Goal: Transaction & Acquisition: Purchase product/service

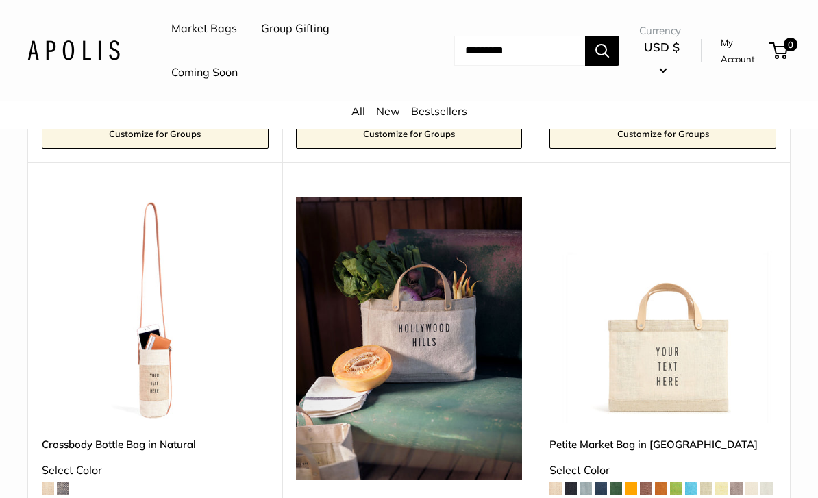
scroll to position [3085, 0]
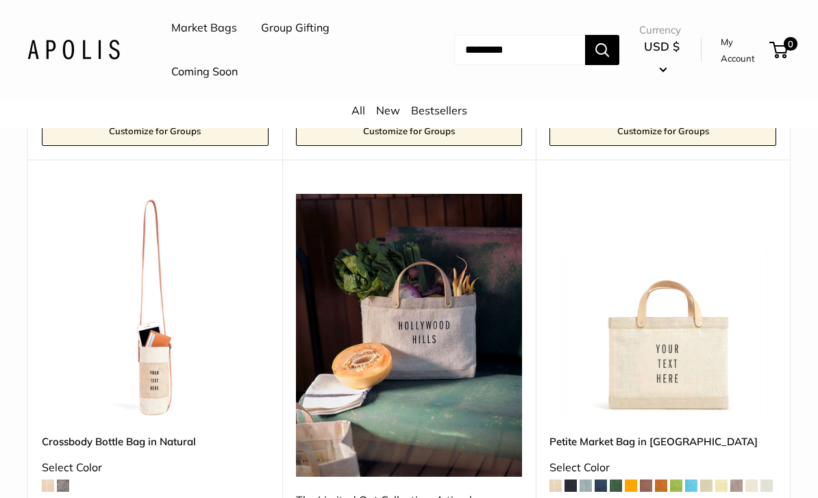
click at [656, 303] on img at bounding box center [663, 308] width 227 height 227
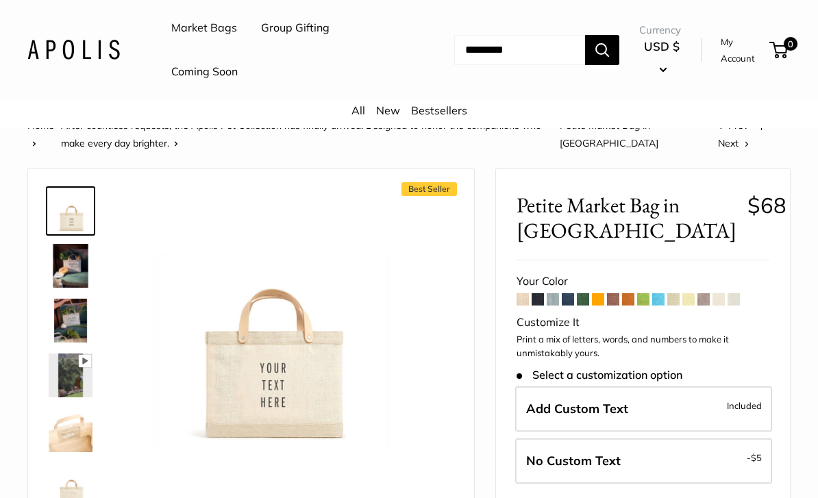
scroll to position [66, 0]
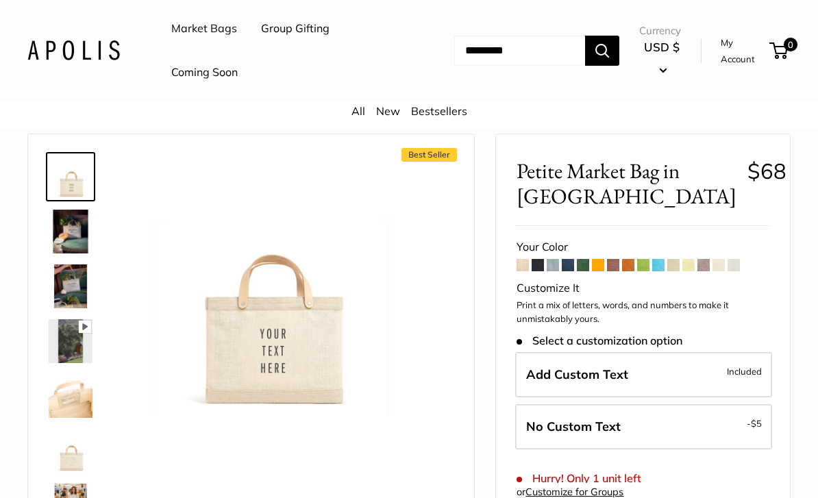
click at [579, 367] on span "Add Custom Text" at bounding box center [577, 375] width 102 height 16
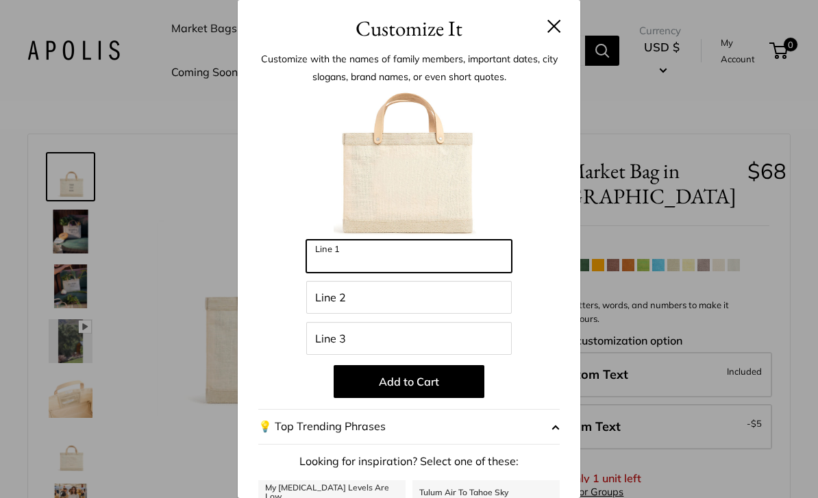
click at [376, 249] on input "Line 1" at bounding box center [409, 256] width 206 height 33
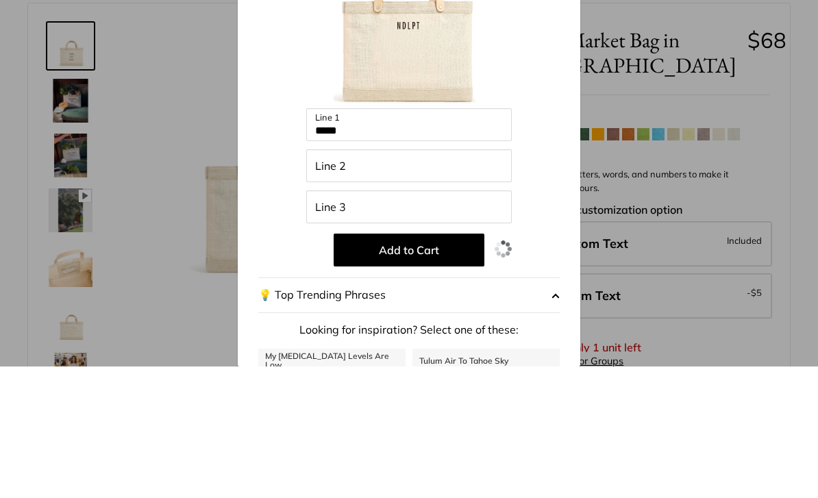
scroll to position [198, 0]
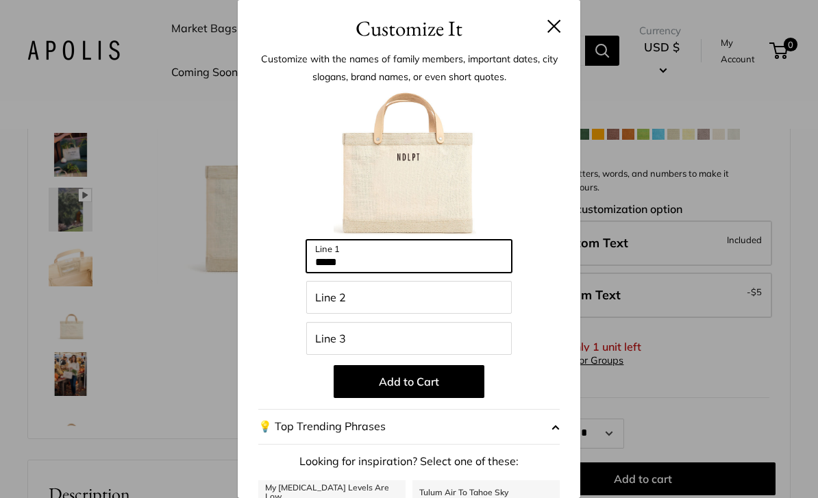
click at [404, 254] on input "*****" at bounding box center [409, 256] width 206 height 33
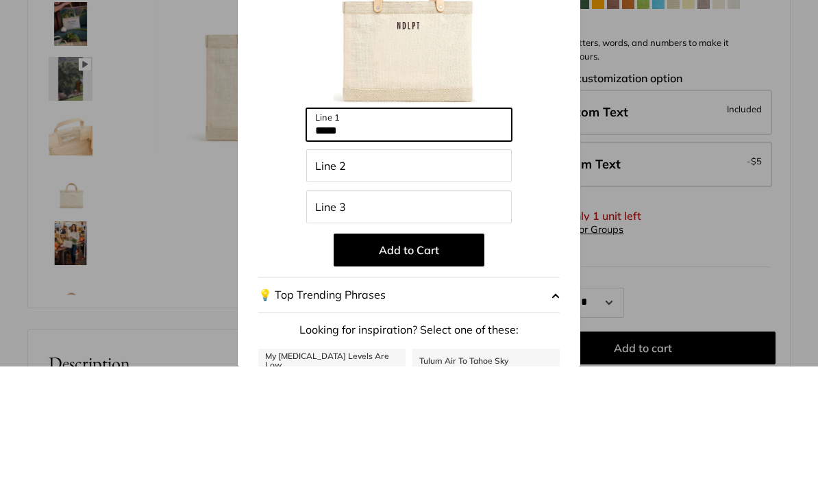
click at [447, 240] on input "*****" at bounding box center [409, 256] width 206 height 33
type input "*"
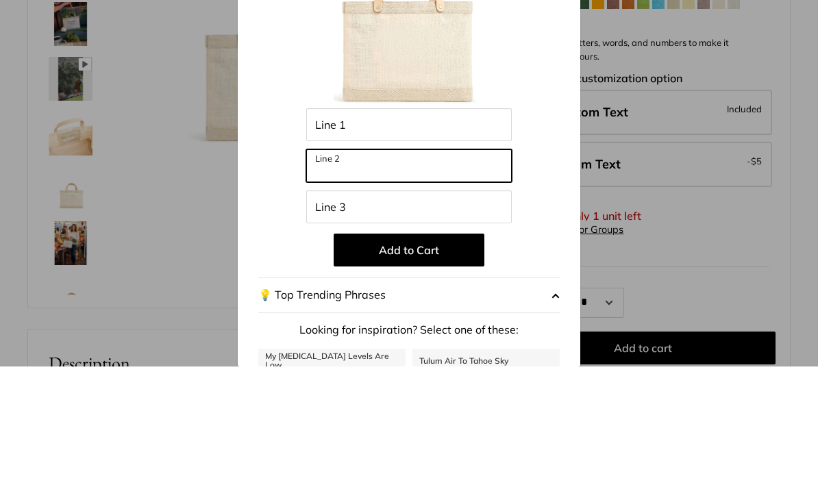
click at [402, 281] on input "Line 2" at bounding box center [409, 297] width 206 height 33
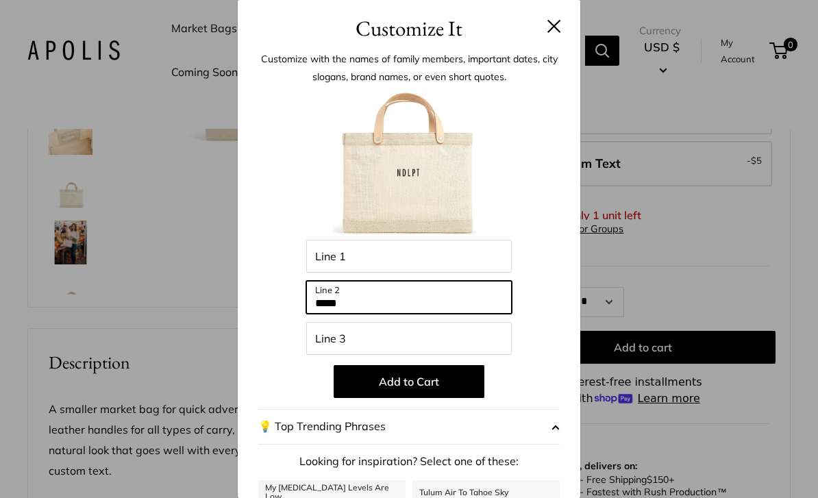
type input "*****"
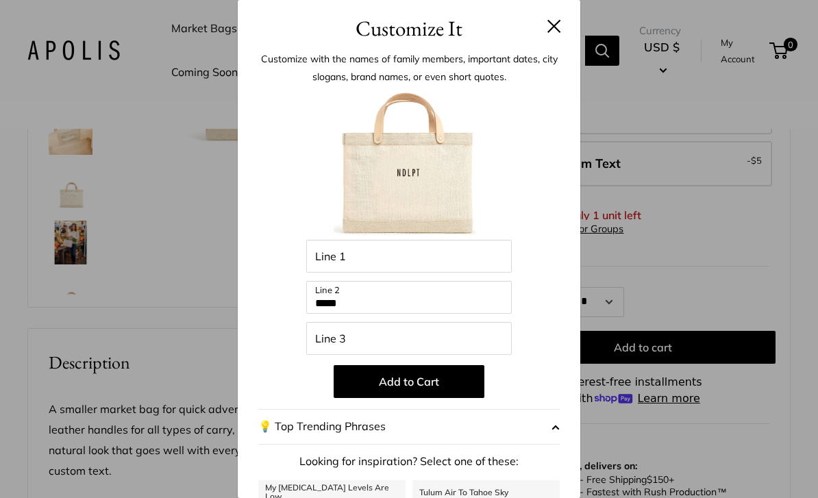
click at [550, 26] on button at bounding box center [555, 26] width 14 height 14
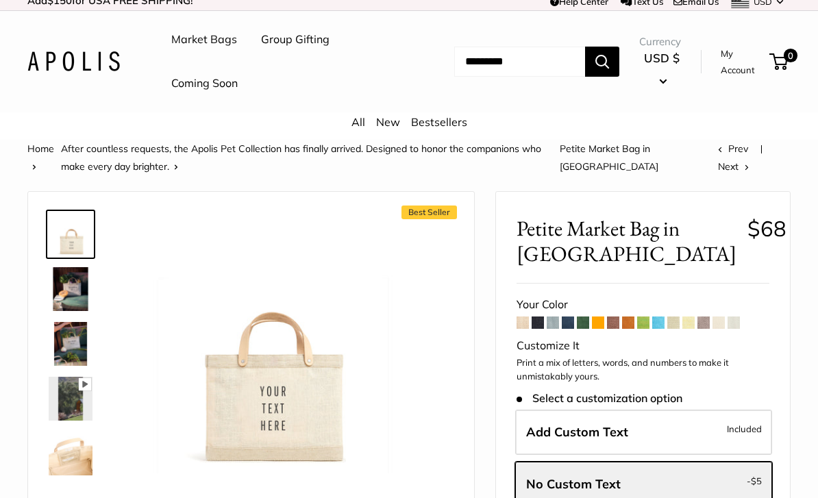
scroll to position [0, 0]
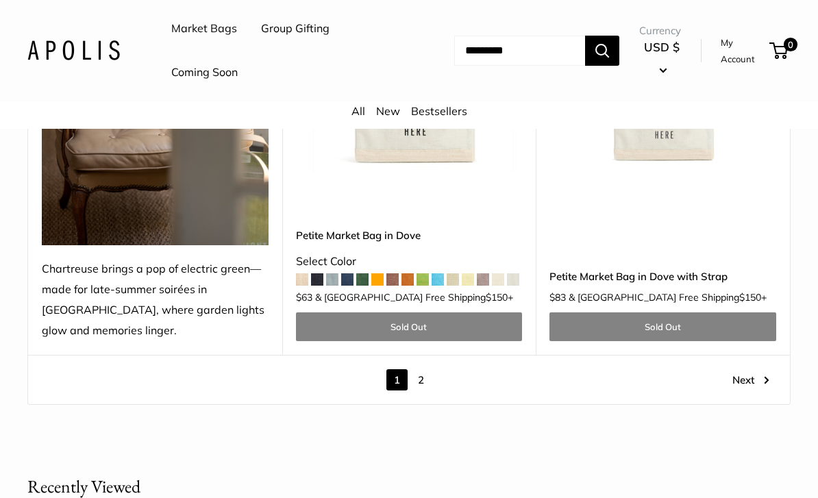
scroll to position [6757, 0]
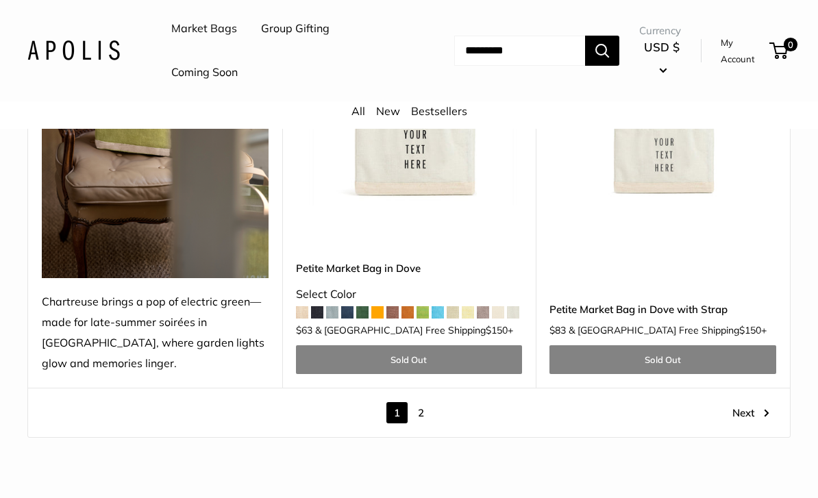
click at [419, 402] on link "2" at bounding box center [421, 412] width 21 height 21
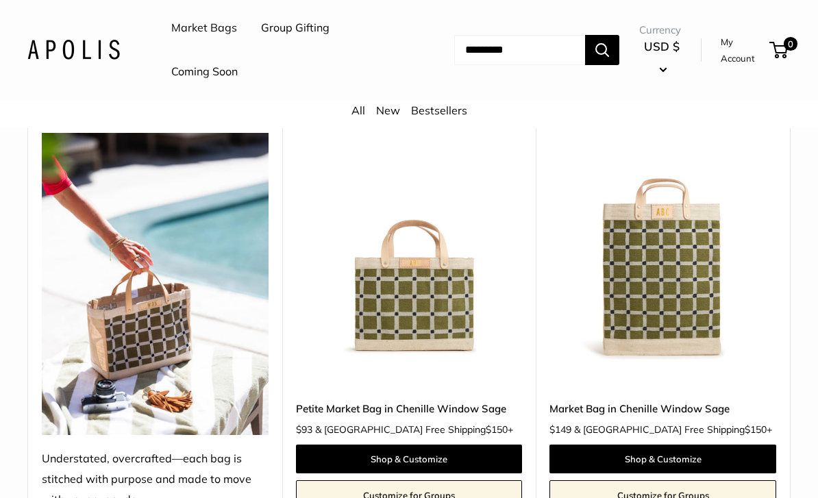
scroll to position [4281, 0]
click at [437, 286] on img at bounding box center [409, 246] width 227 height 227
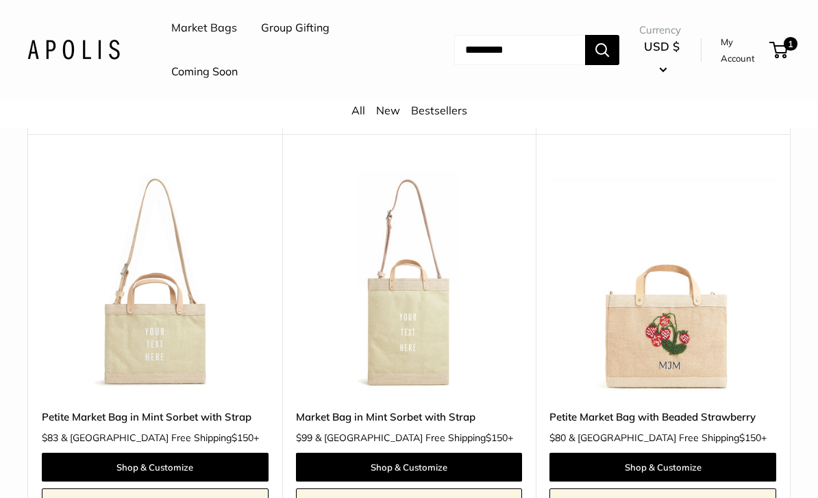
scroll to position [6496, 0]
click at [637, 453] on link "Shop & Customize" at bounding box center [663, 467] width 227 height 29
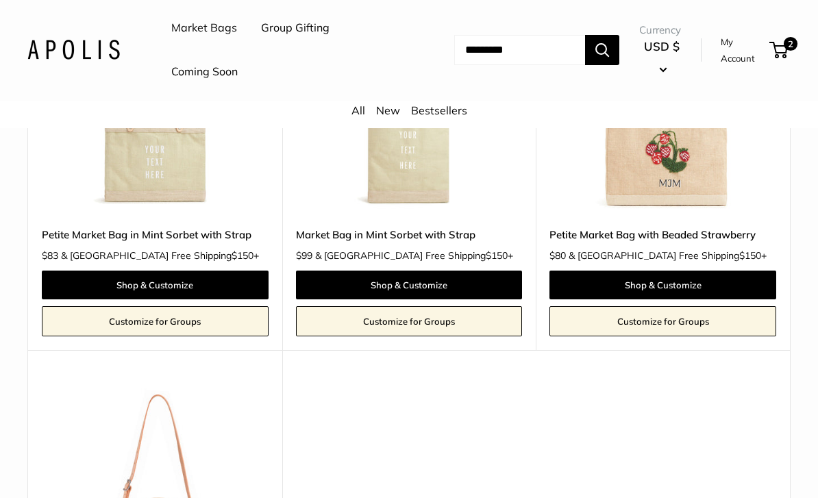
scroll to position [6677, 0]
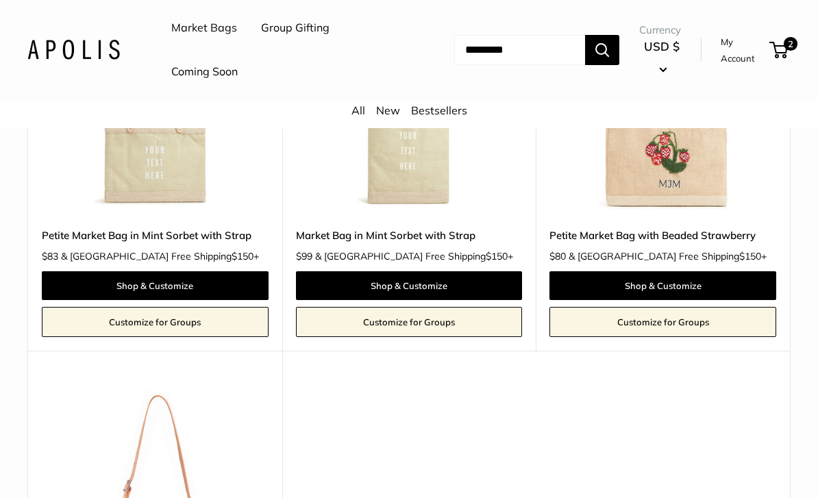
click at [206, 27] on link "Market Bags" at bounding box center [204, 29] width 66 height 21
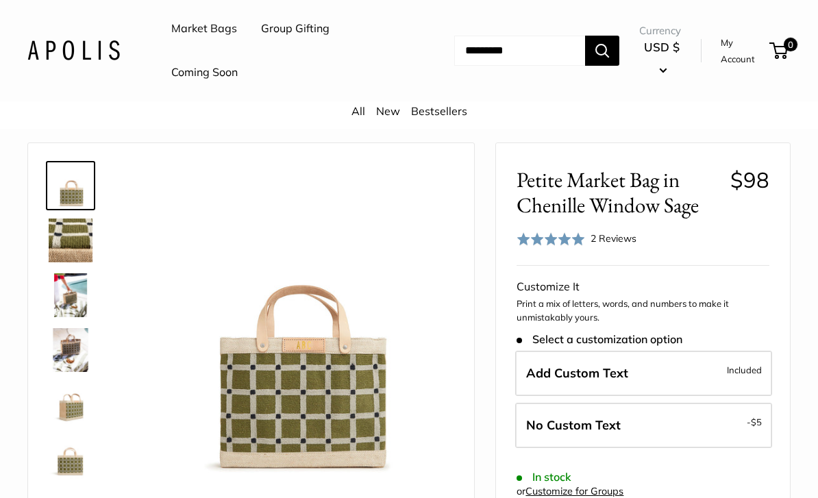
scroll to position [84, 0]
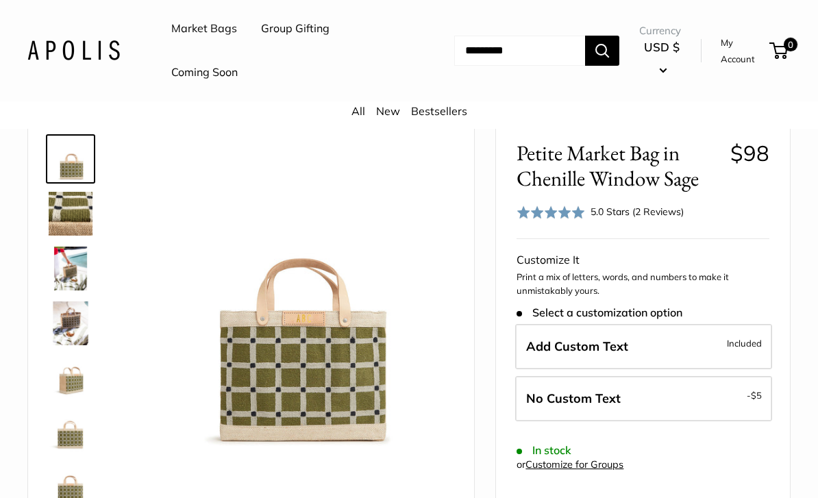
click at [576, 353] on label "Add Custom Text Included" at bounding box center [643, 346] width 257 height 45
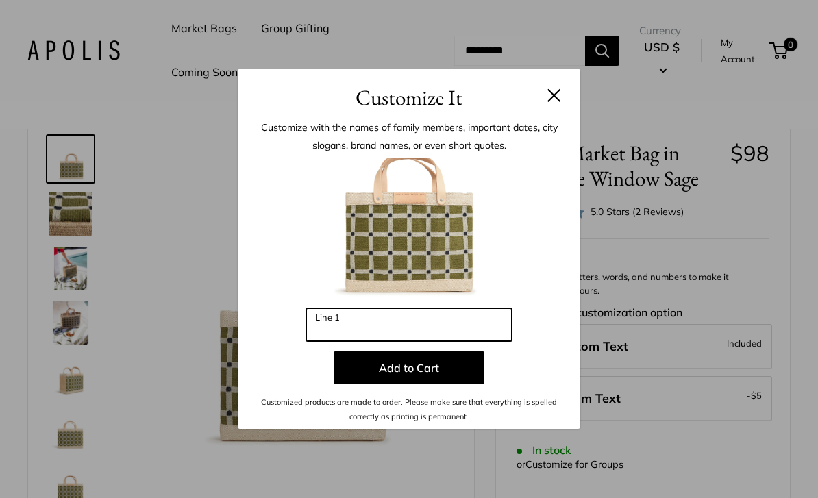
click at [377, 341] on input "Line 1" at bounding box center [409, 324] width 206 height 33
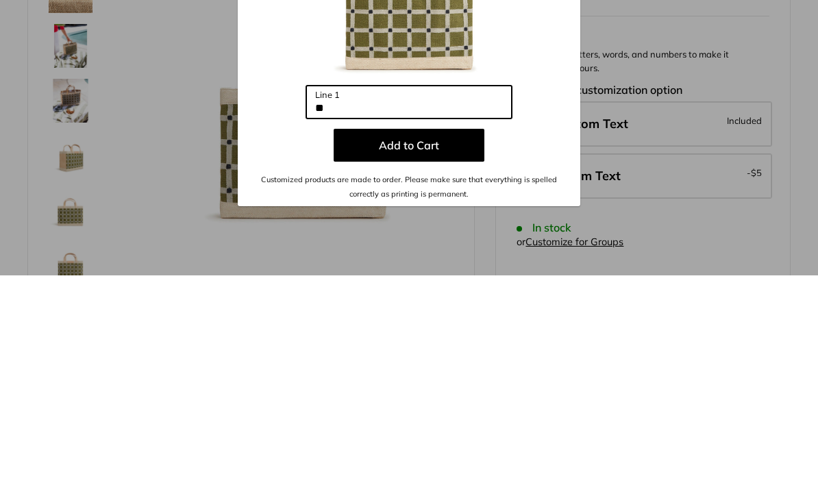
type input "*"
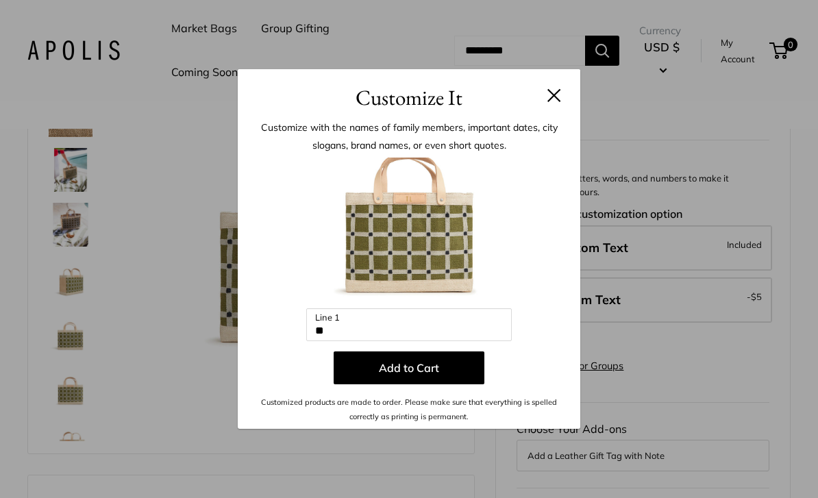
scroll to position [182, 0]
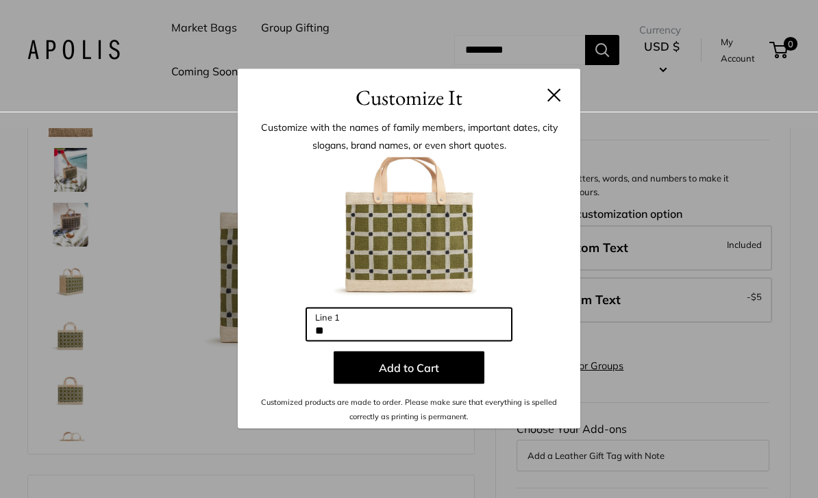
type input "**"
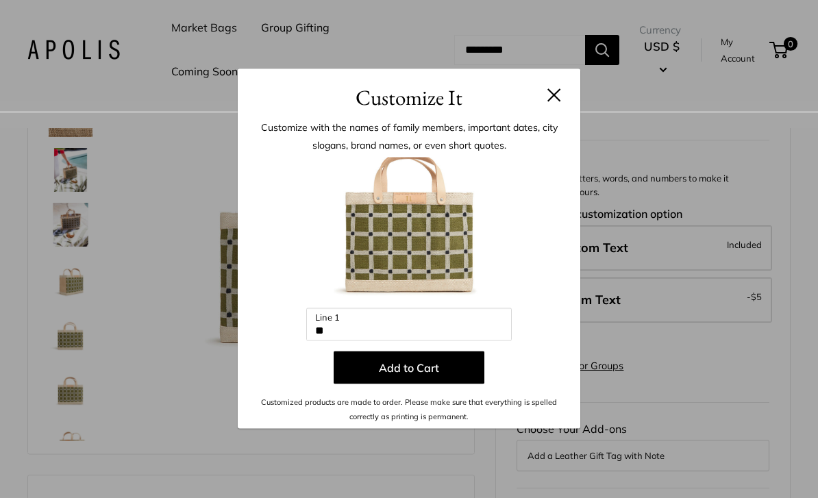
click at [420, 360] on button "Add to Cart" at bounding box center [409, 368] width 151 height 33
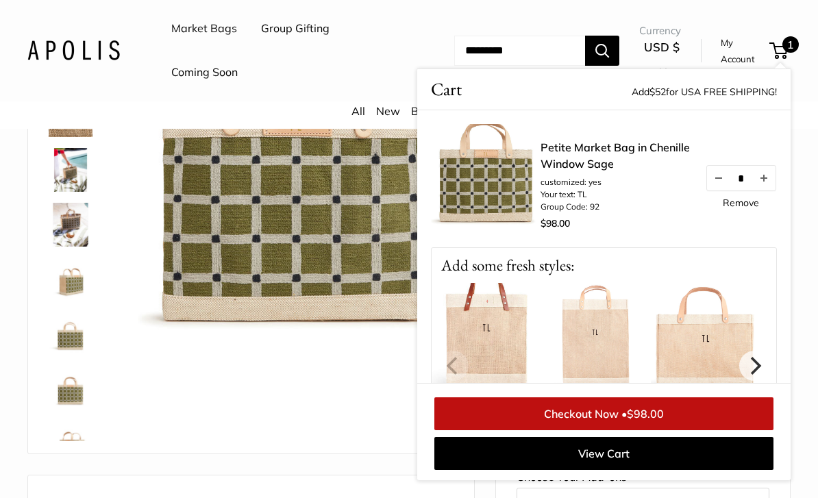
click at [365, 407] on div "Roll over image to zoom in" at bounding box center [251, 236] width 412 height 408
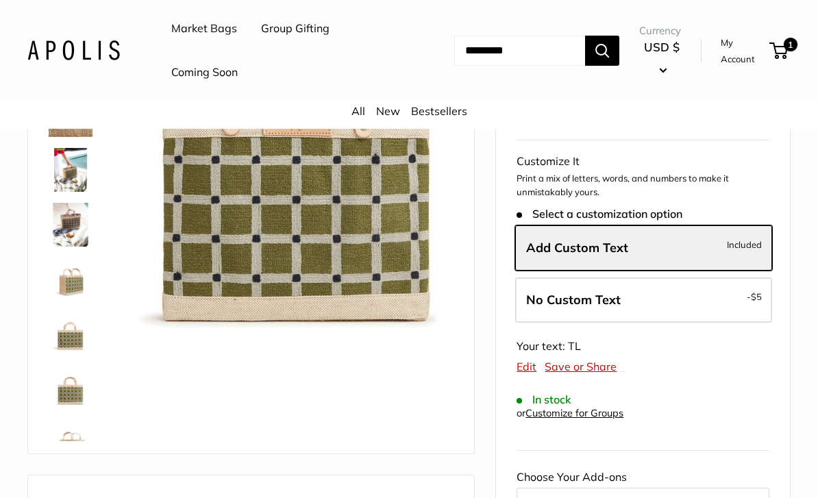
click at [82, 228] on img at bounding box center [71, 225] width 44 height 44
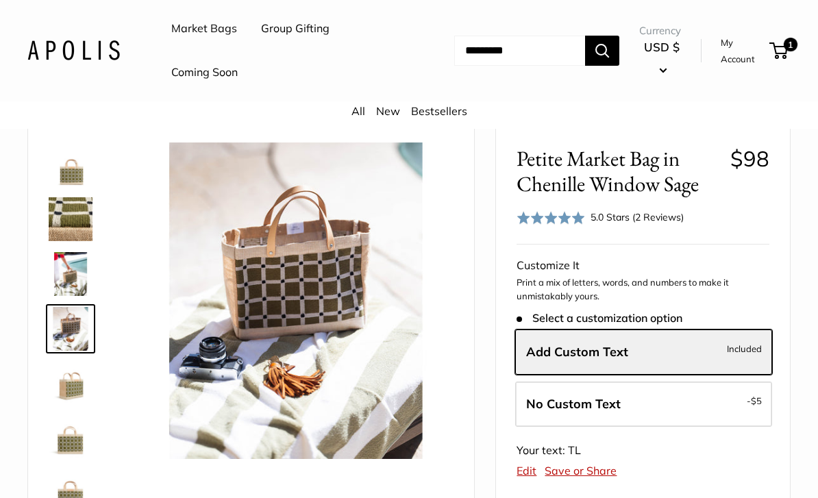
scroll to position [0, 0]
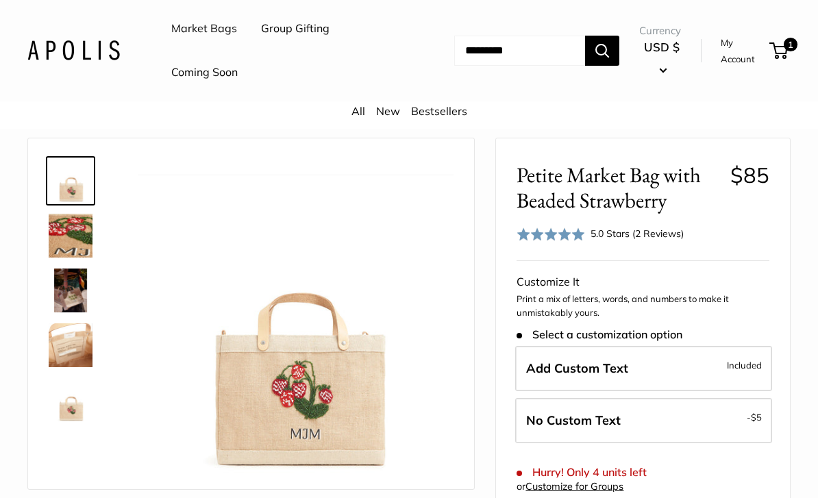
scroll to position [72, 0]
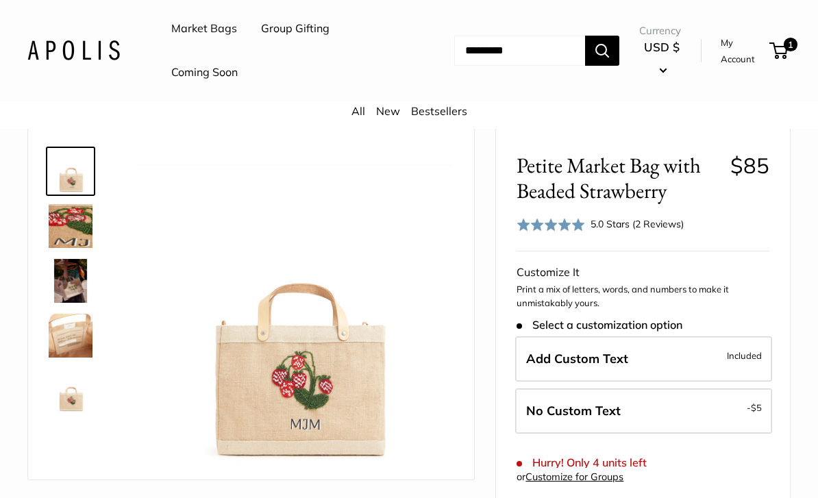
click at [579, 353] on span "Add Custom Text" at bounding box center [577, 359] width 102 height 16
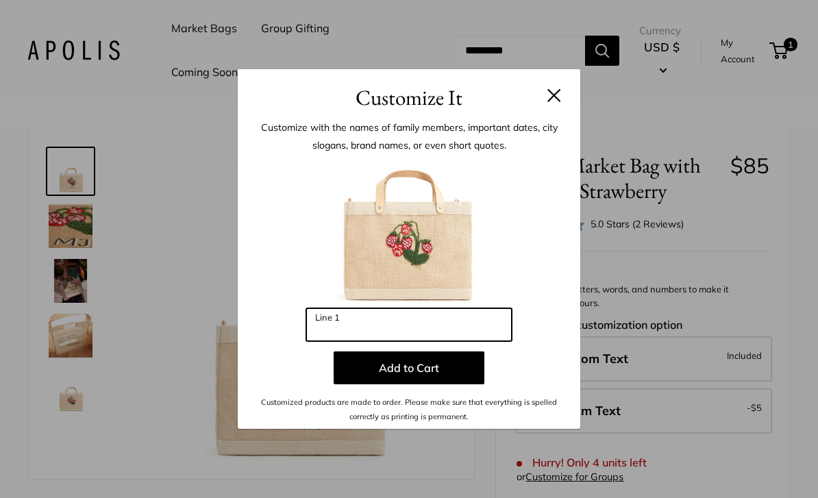
click at [375, 341] on input "Line 1" at bounding box center [409, 324] width 206 height 33
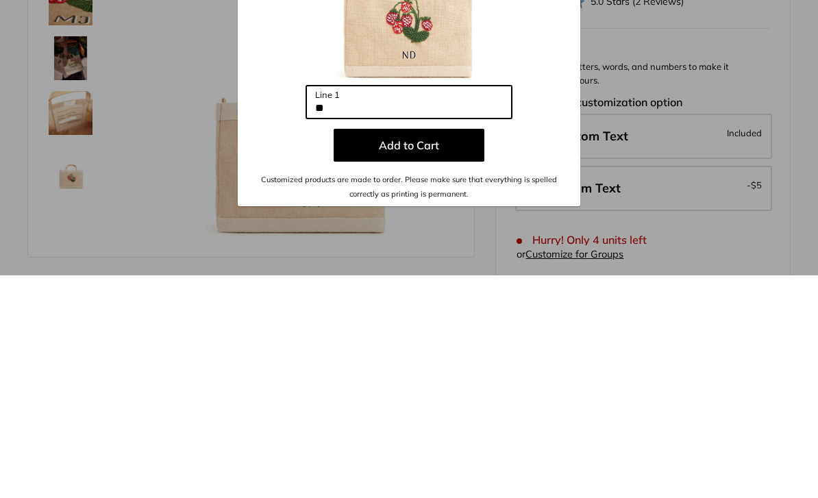
type input "*"
type input "***"
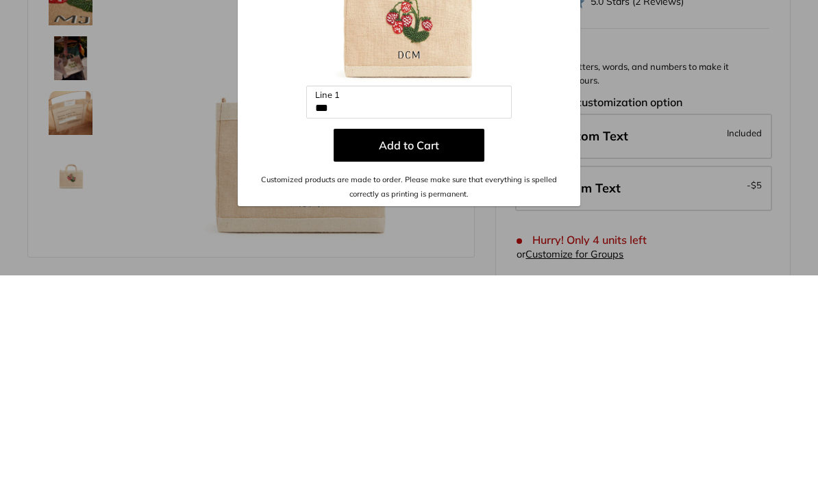
click at [426, 352] on button "Add to Cart" at bounding box center [409, 368] width 151 height 33
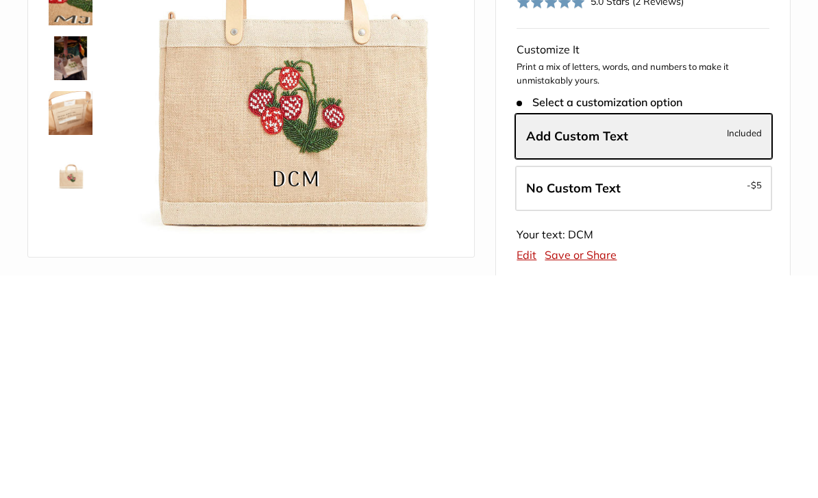
scroll to position [295, 0]
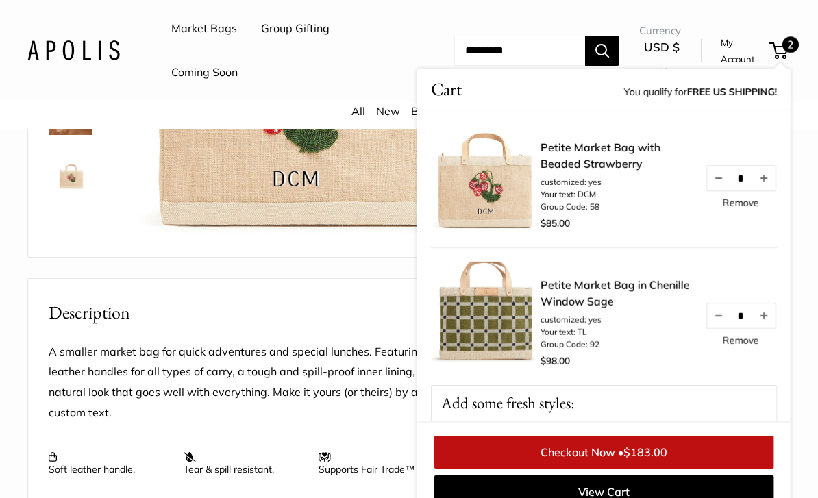
click at [366, 326] on div "A smaller market bag for quick adventures and special lunches. Featuring soft l…" at bounding box center [251, 415] width 446 height 178
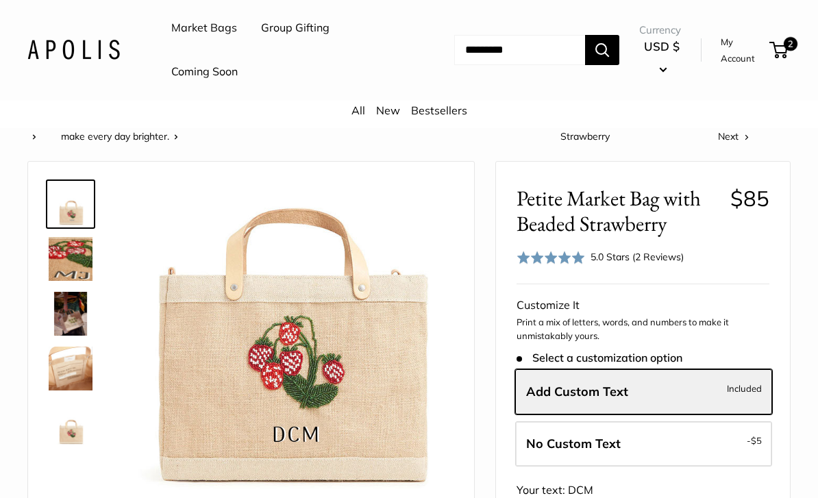
scroll to position [0, 0]
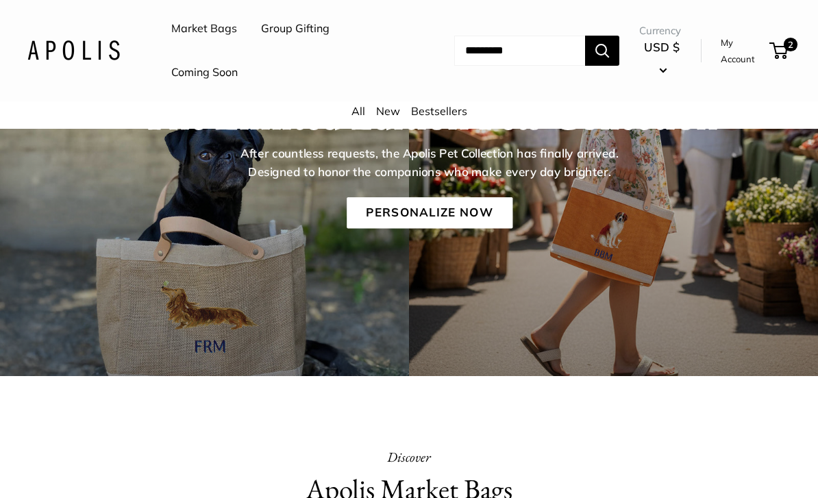
scroll to position [175, 0]
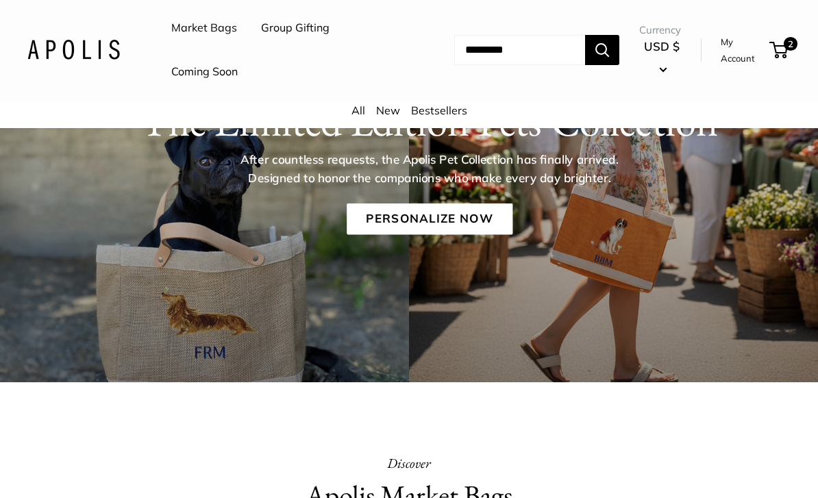
click at [217, 77] on link "Coming Soon" at bounding box center [204, 72] width 66 height 21
click at [208, 23] on link "Market Bags" at bounding box center [204, 29] width 66 height 21
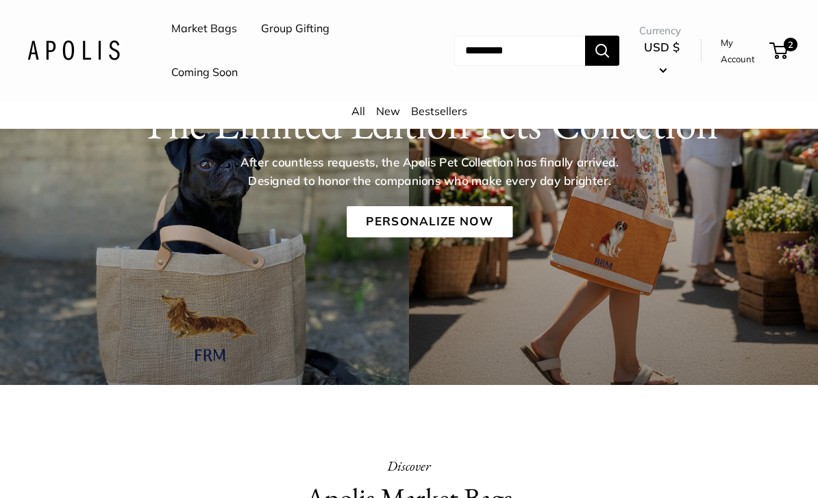
scroll to position [174, 0]
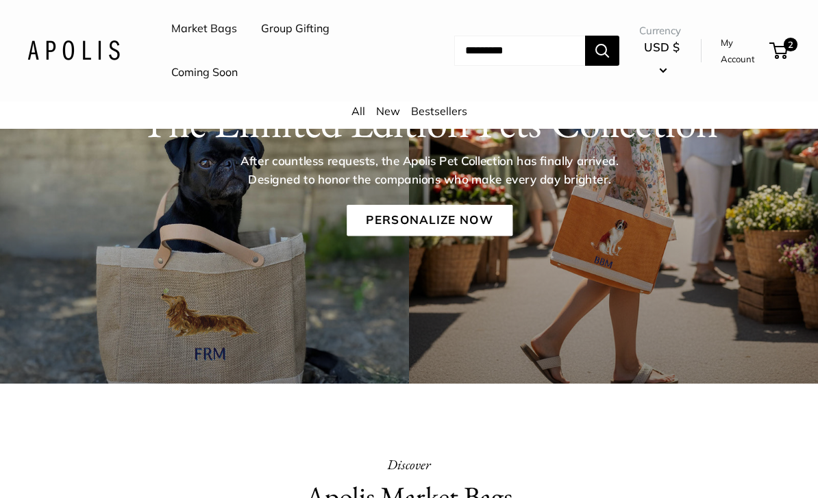
click at [386, 114] on link "New" at bounding box center [388, 111] width 24 height 14
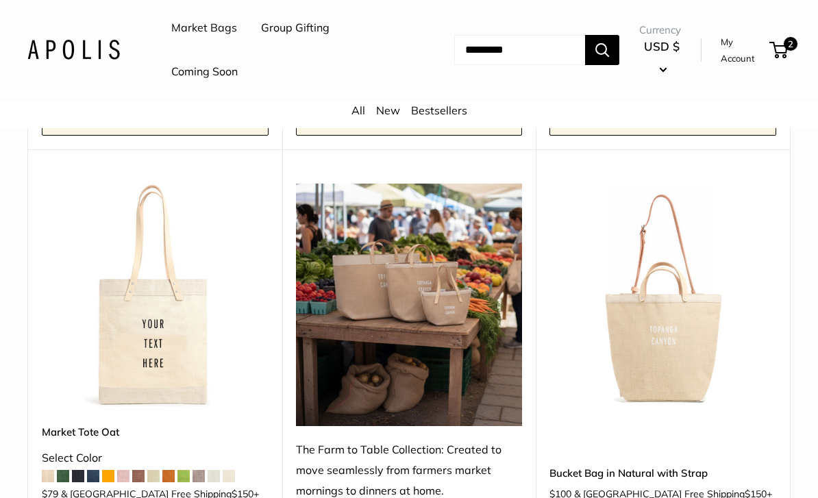
scroll to position [601, 0]
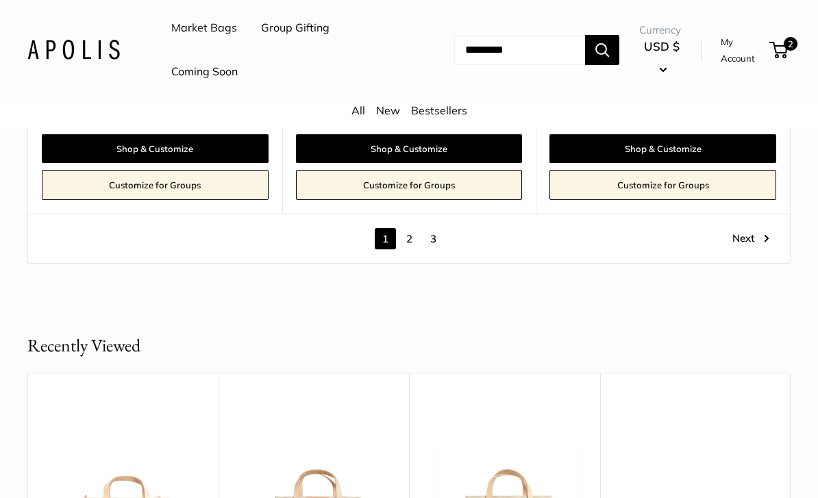
click at [408, 229] on link "2" at bounding box center [409, 239] width 21 height 21
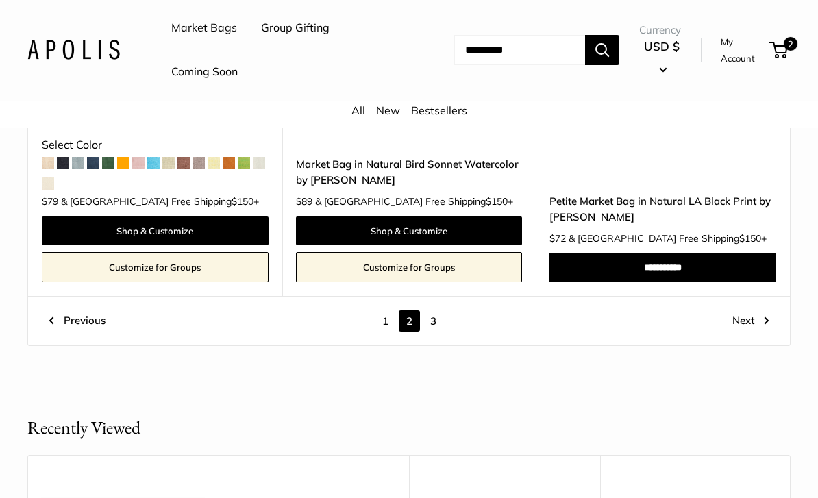
scroll to position [6857, 0]
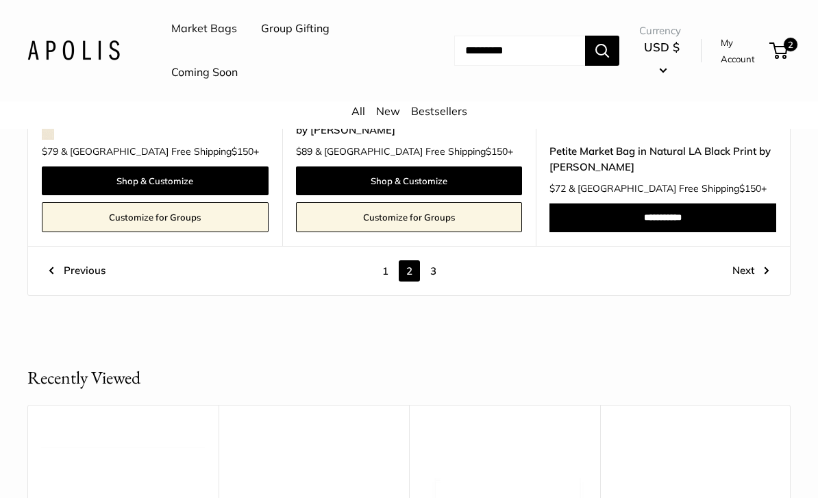
click at [436, 260] on link "3" at bounding box center [433, 270] width 21 height 21
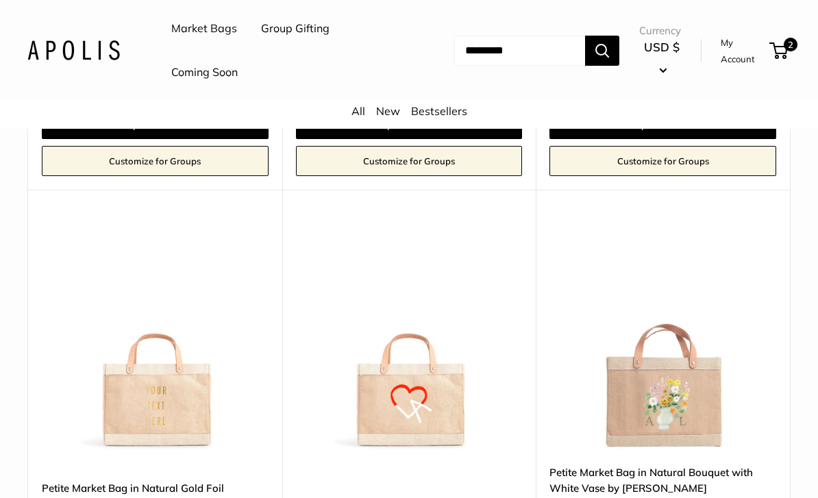
scroll to position [511, 0]
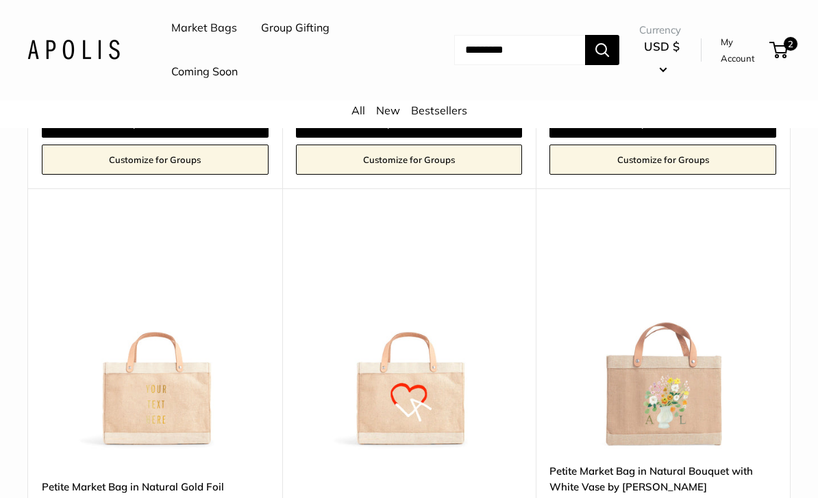
click at [193, 401] on img at bounding box center [155, 336] width 227 height 227
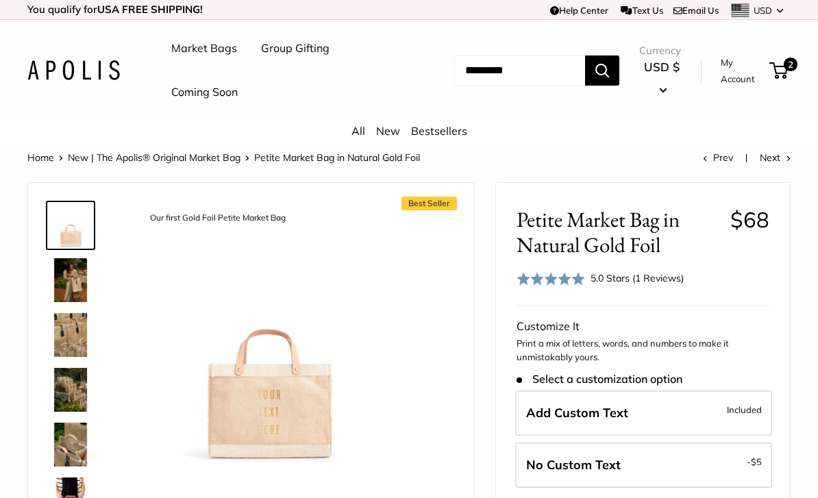
click at [211, 45] on link "Market Bags" at bounding box center [204, 48] width 66 height 21
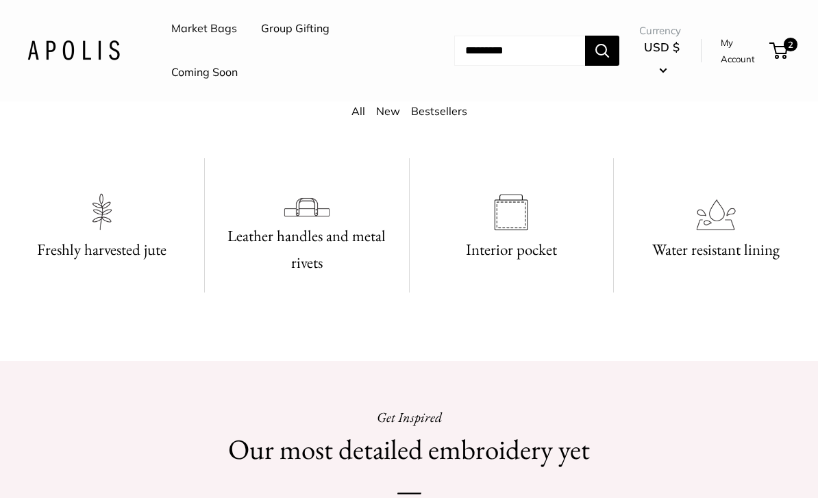
scroll to position [701, 0]
click at [305, 25] on link "Group Gifting" at bounding box center [295, 29] width 69 height 21
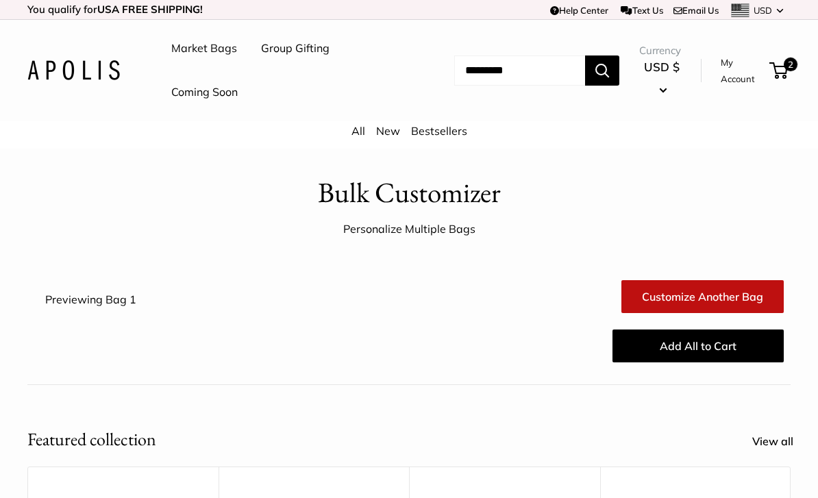
click at [208, 49] on link "Market Bags" at bounding box center [204, 48] width 66 height 21
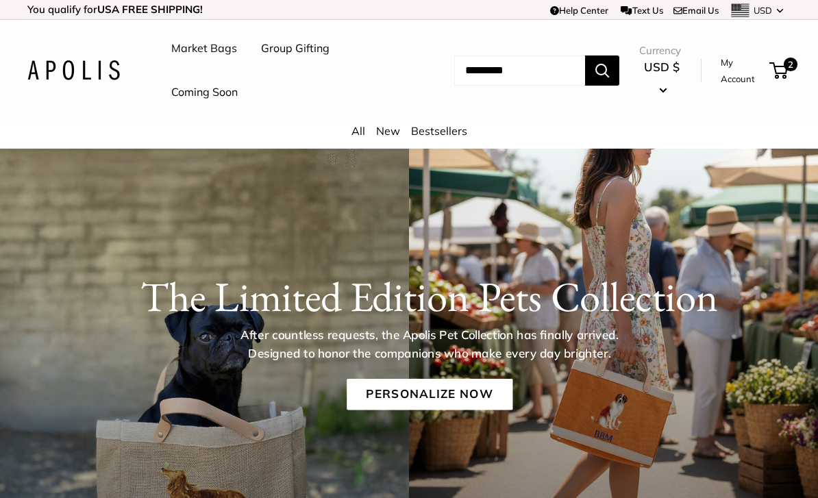
click at [450, 127] on link "Bestsellers" at bounding box center [439, 131] width 56 height 14
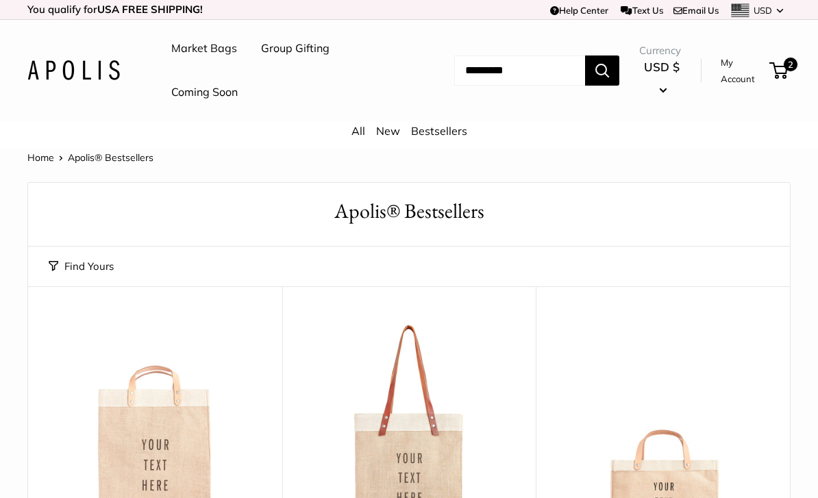
click at [389, 134] on link "New" at bounding box center [388, 131] width 24 height 14
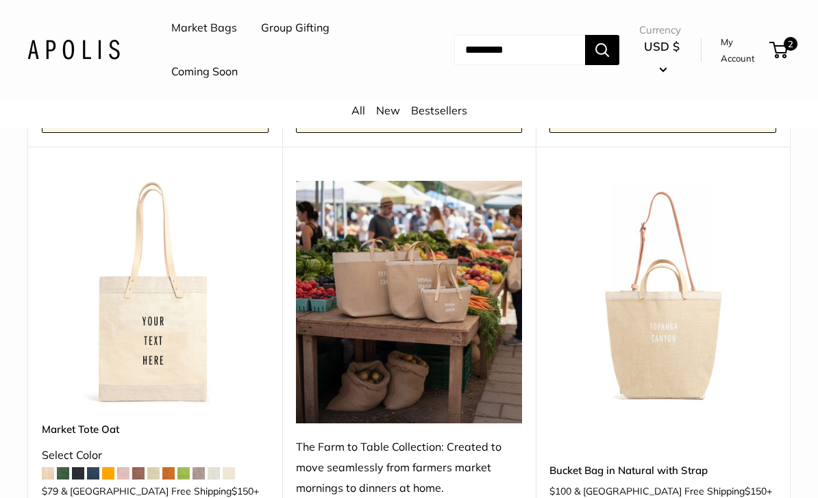
scroll to position [599, 0]
click at [409, 279] on img at bounding box center [409, 302] width 227 height 242
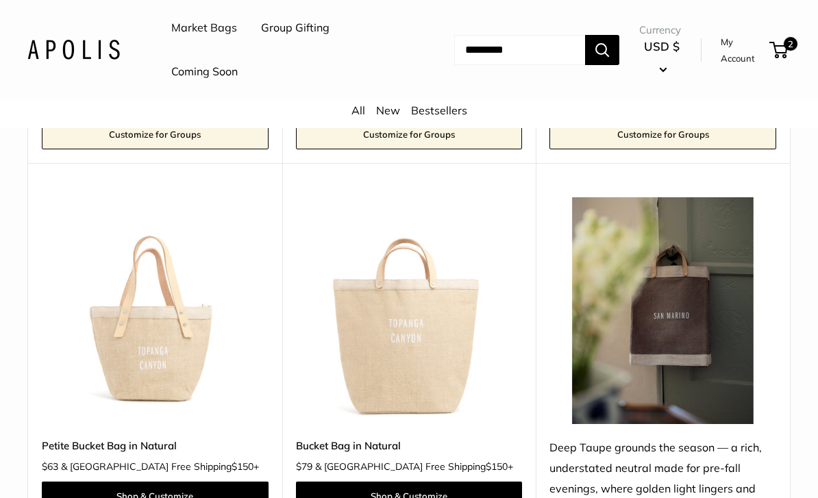
scroll to position [1420, 0]
click at [415, 348] on img at bounding box center [409, 310] width 227 height 227
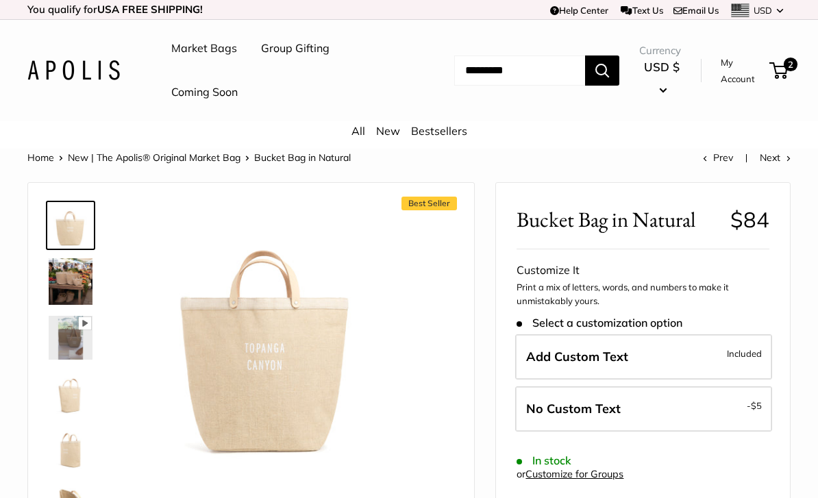
click at [66, 339] on img at bounding box center [71, 338] width 44 height 44
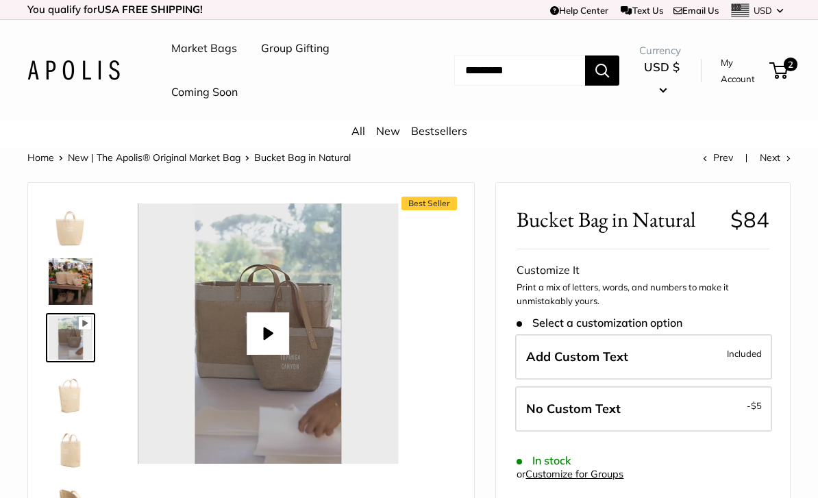
click at [278, 331] on button "Play" at bounding box center [268, 334] width 42 height 42
click at [581, 344] on label "Add Custom Text Included" at bounding box center [643, 356] width 257 height 45
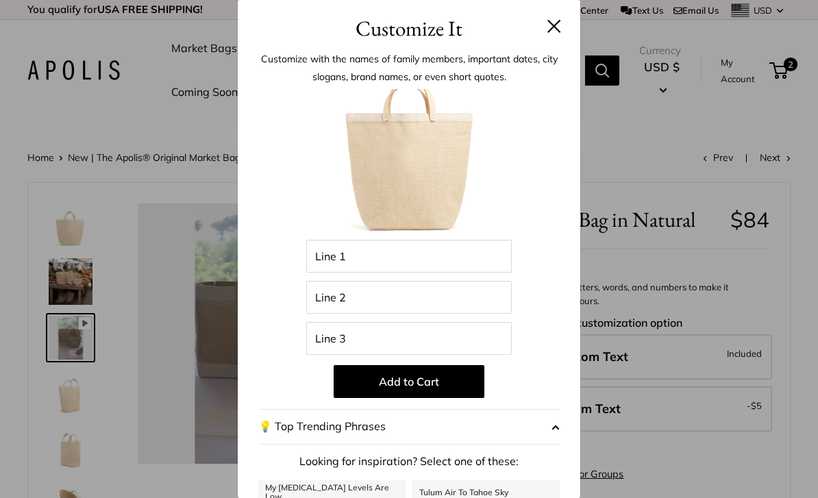
type input "*"
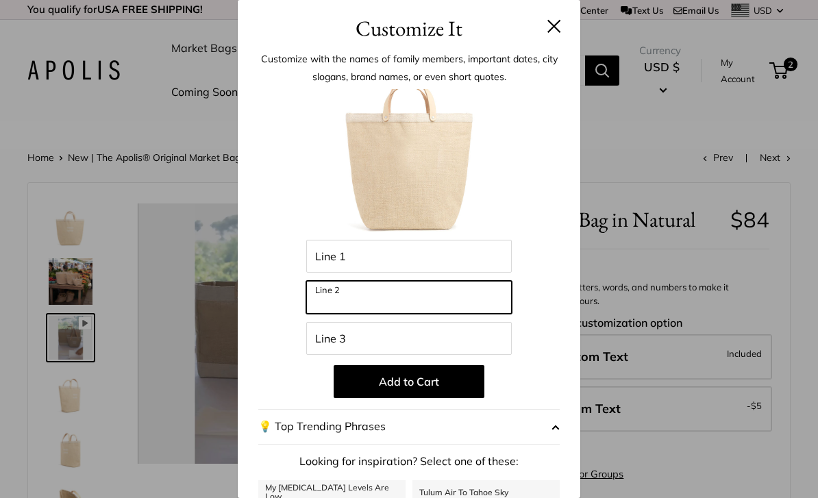
click at [386, 296] on input "Line 2" at bounding box center [409, 297] width 206 height 33
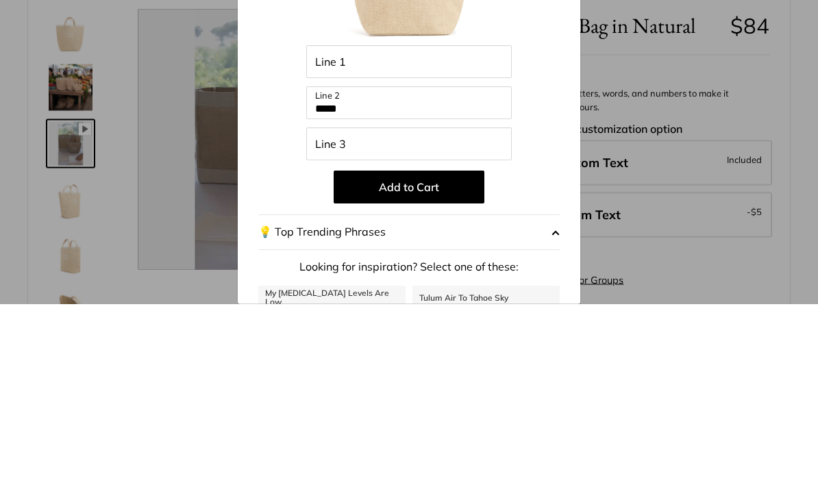
scroll to position [195, 0]
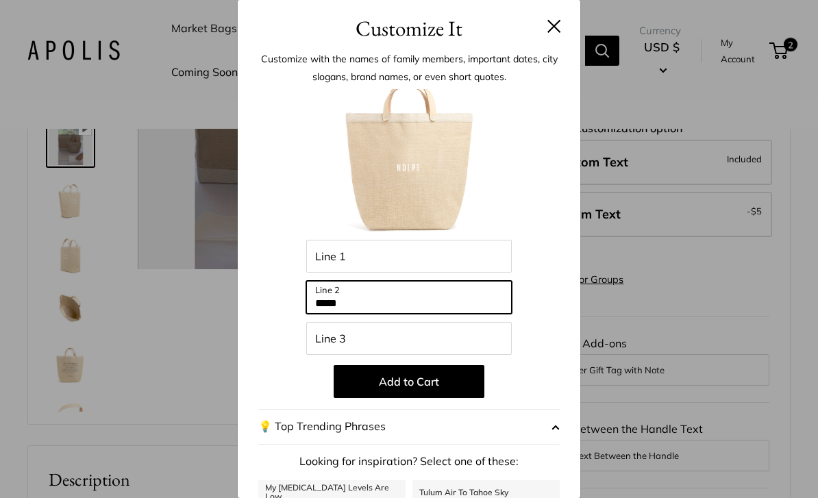
type input "*****"
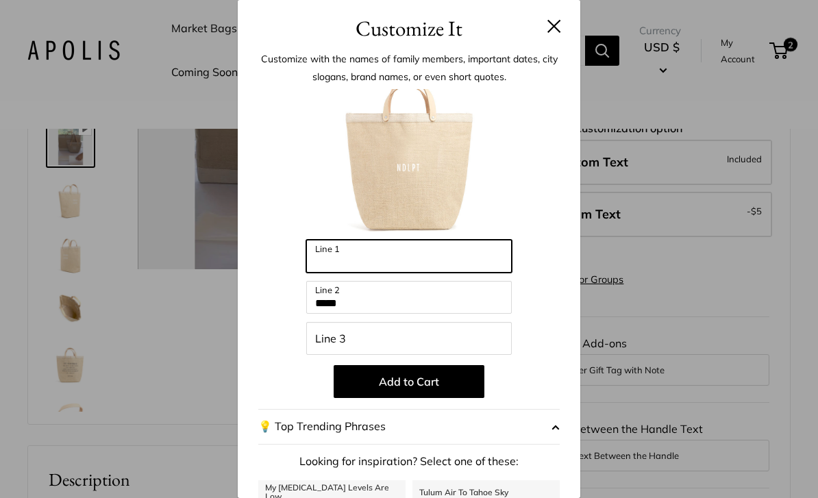
click at [380, 245] on input "Line 1" at bounding box center [409, 256] width 206 height 33
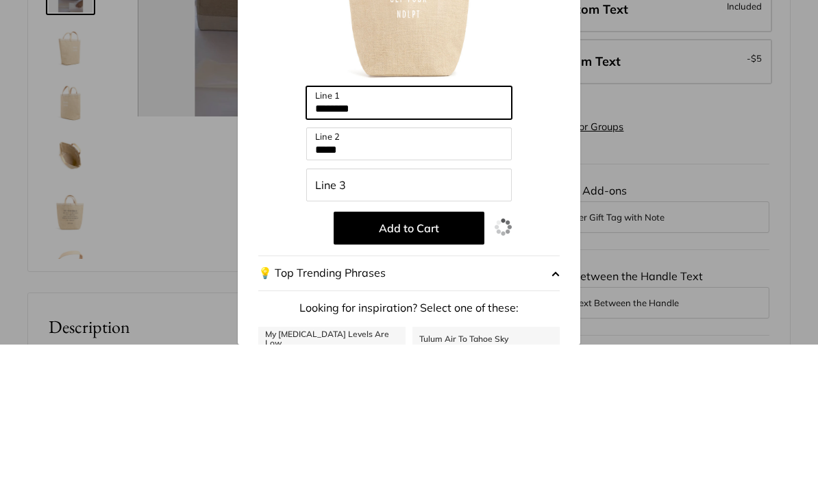
type input "********"
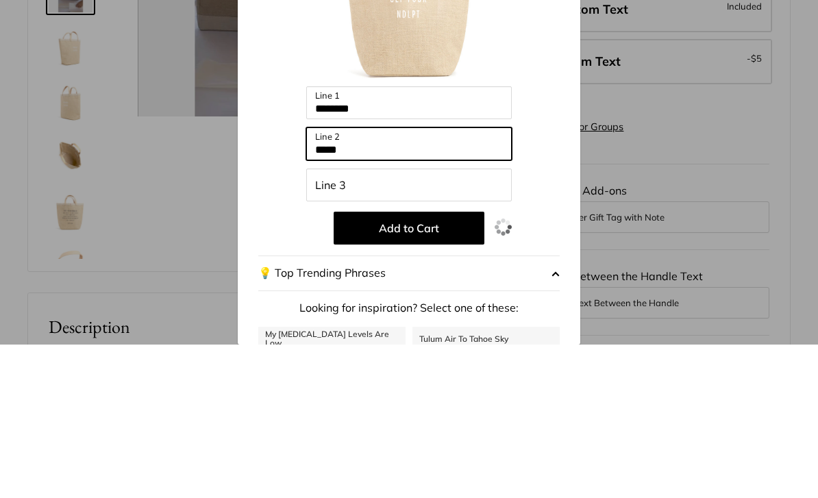
click at [388, 281] on input "*****" at bounding box center [409, 297] width 206 height 33
type input "*"
type input "******"
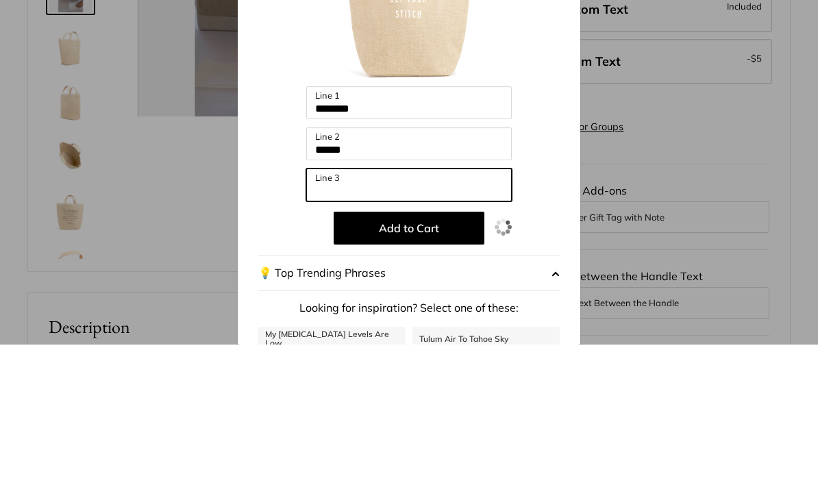
click at [390, 322] on input "Line 3" at bounding box center [409, 338] width 206 height 33
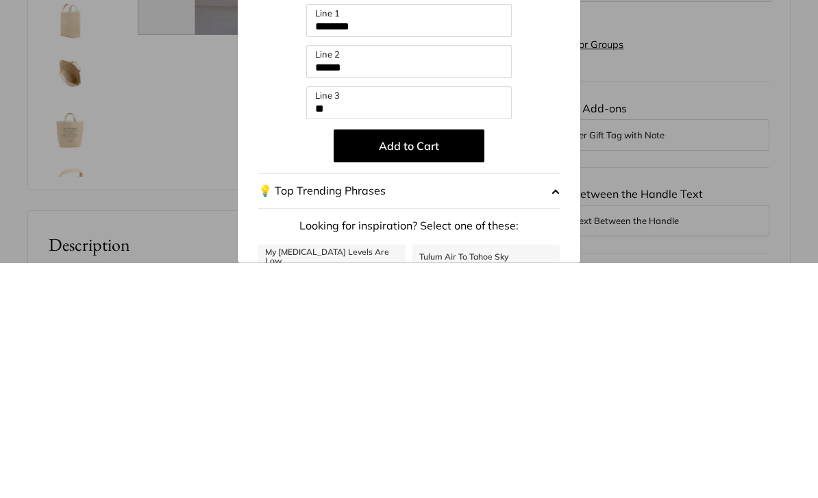
scroll to position [430, 0]
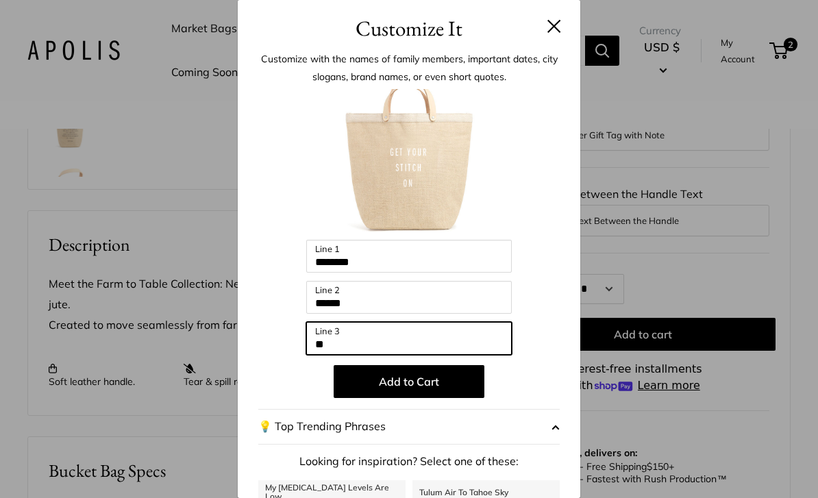
type input "**"
click at [430, 382] on button "Add to Cart" at bounding box center [409, 381] width 151 height 33
